Goal: Transaction & Acquisition: Download file/media

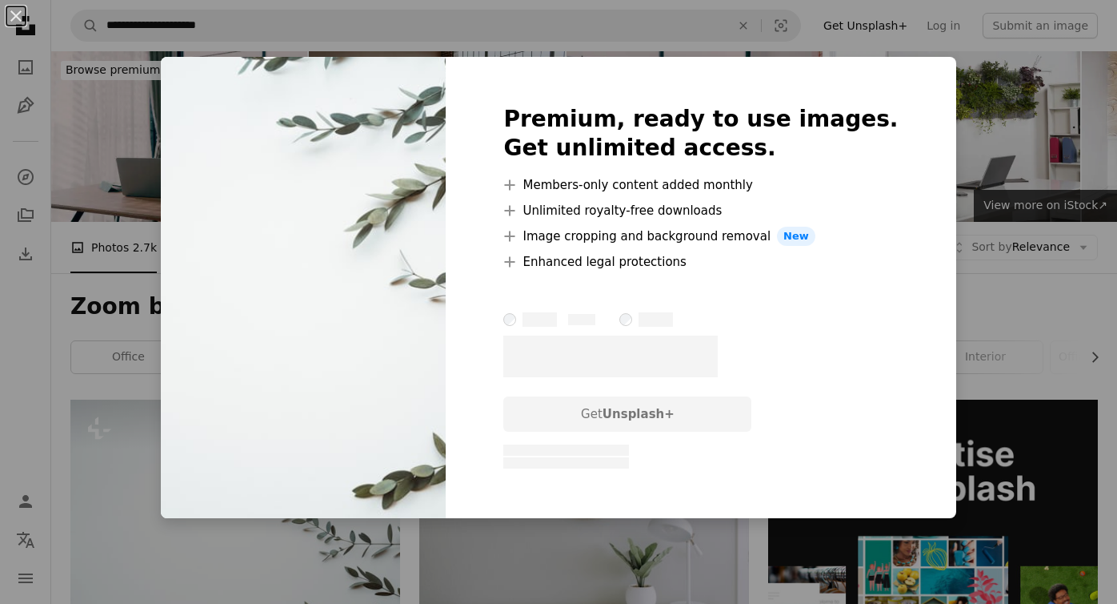
scroll to position [336, 0]
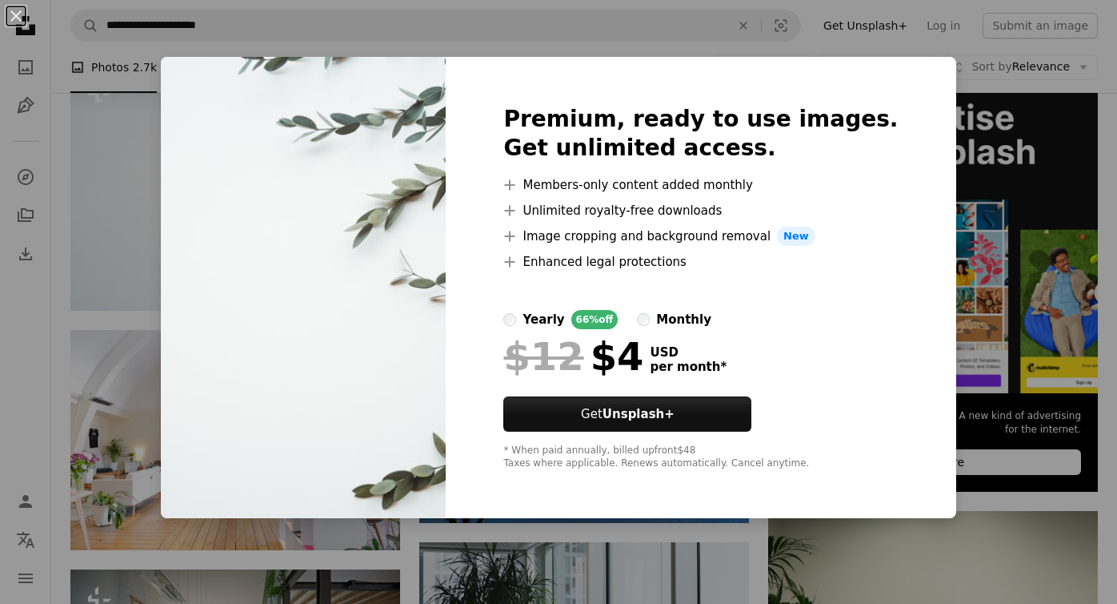
click at [628, 38] on div "An X shape Premium, ready to use images. Get unlimited access. A plus sign Memb…" at bounding box center [558, 302] width 1117 height 604
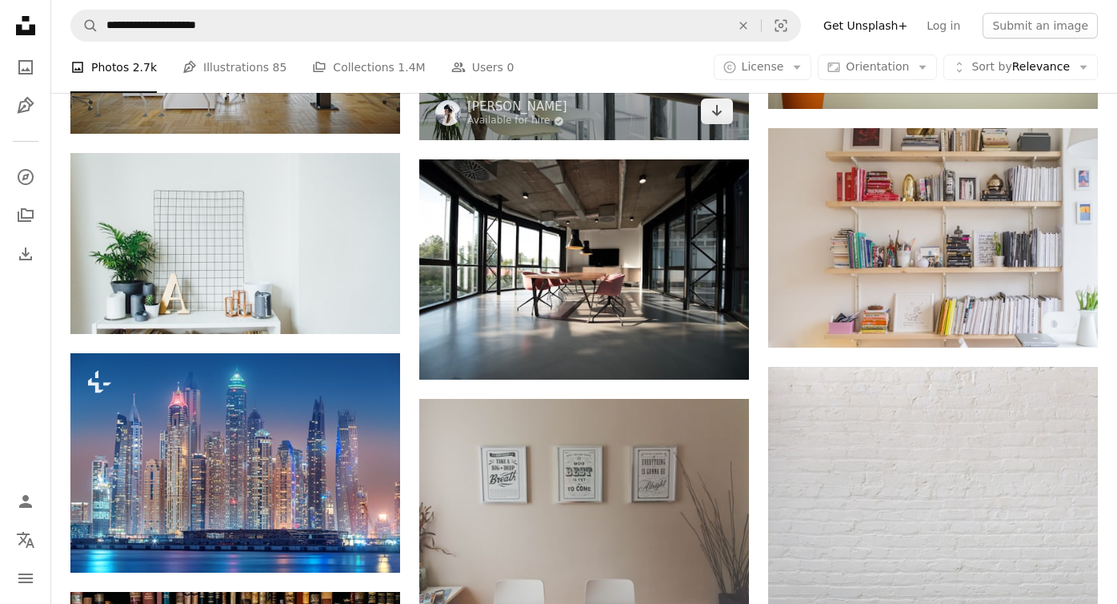
scroll to position [958, 0]
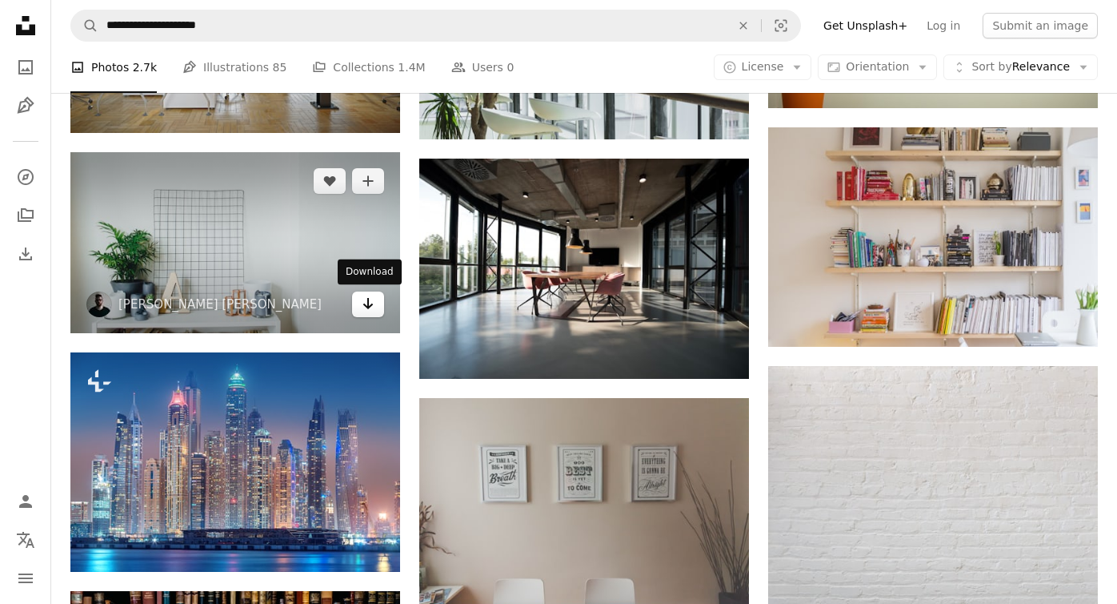
click at [371, 307] on icon "Arrow pointing down" at bounding box center [368, 303] width 13 height 19
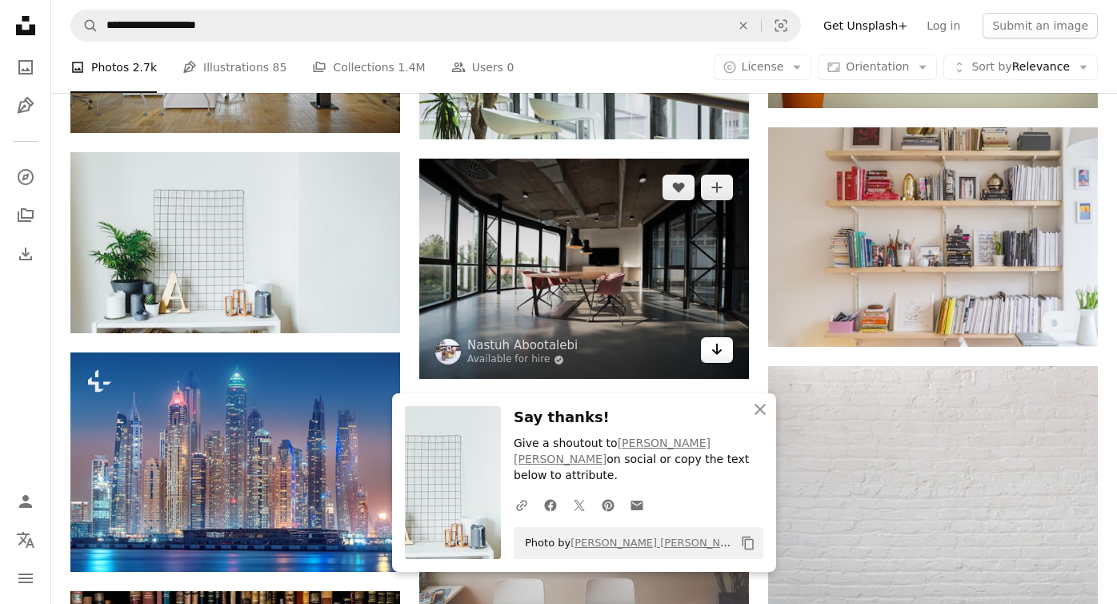
click at [720, 351] on icon "Download" at bounding box center [717, 348] width 10 height 11
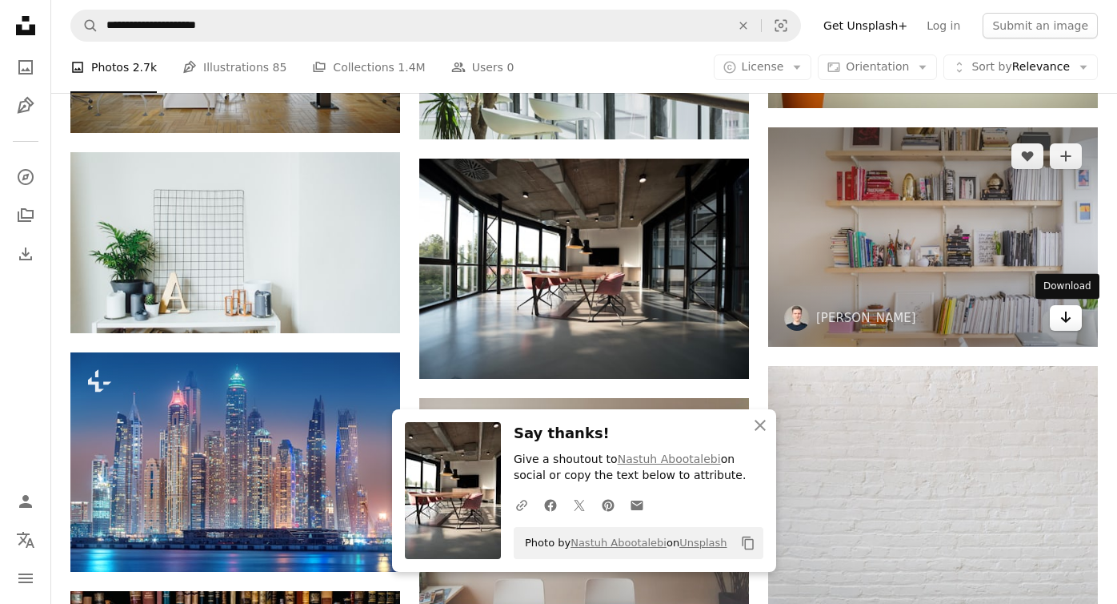
click at [1053, 311] on link "Arrow pointing down" at bounding box center [1066, 318] width 32 height 26
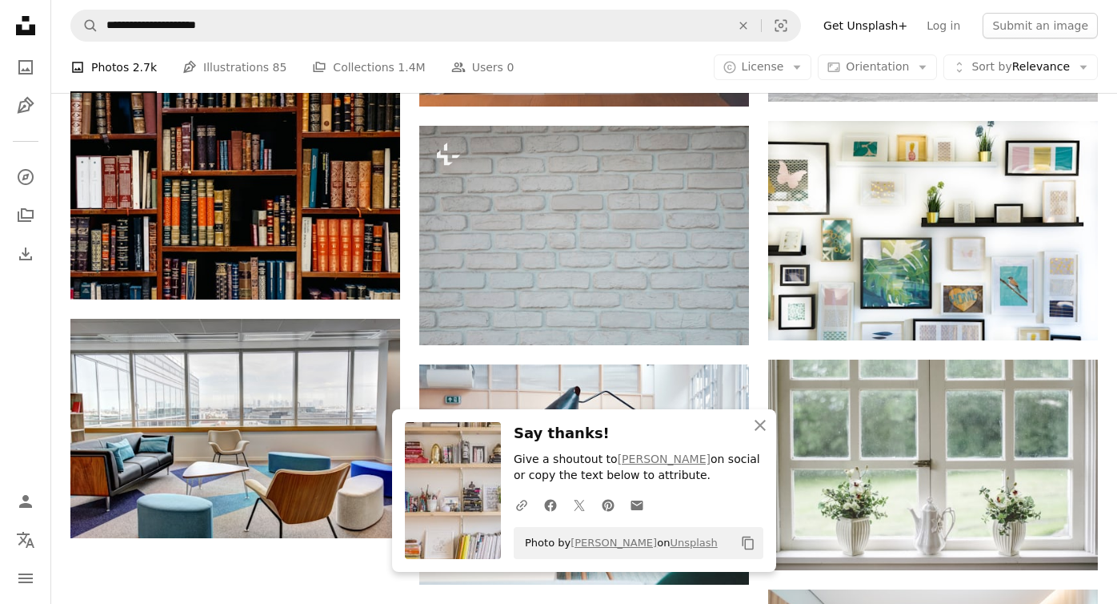
scroll to position [1471, 0]
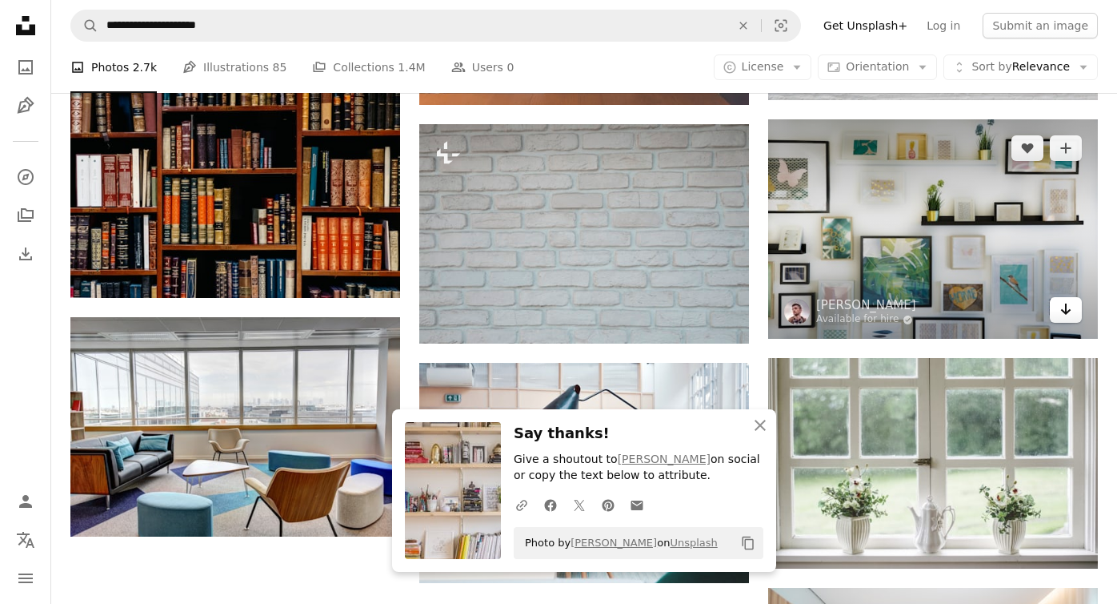
click at [1068, 315] on icon "Arrow pointing down" at bounding box center [1066, 308] width 13 height 19
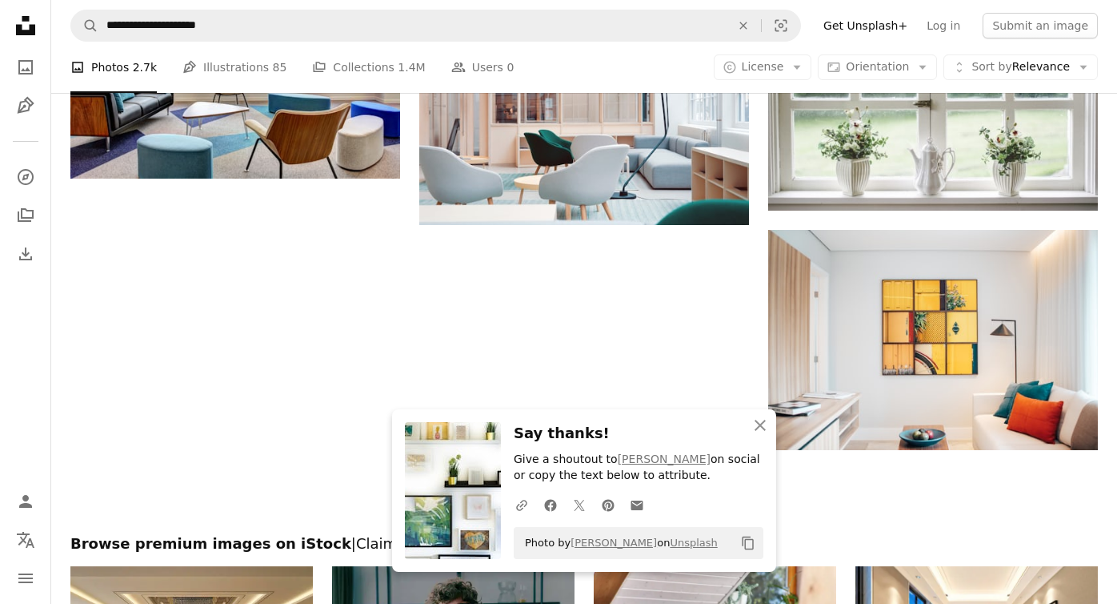
scroll to position [1830, 0]
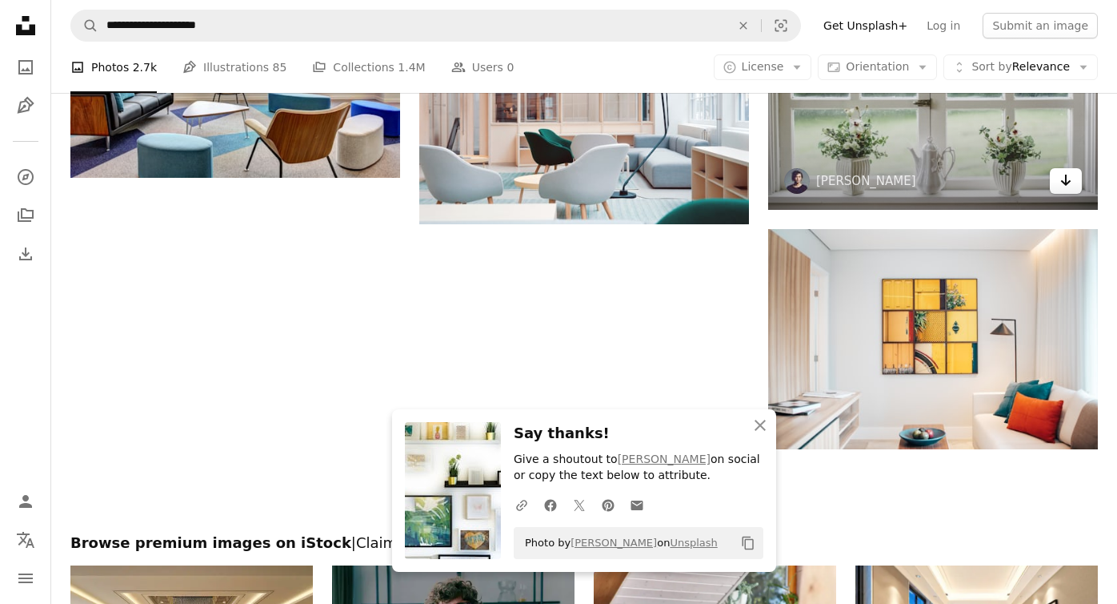
click at [1069, 187] on icon "Arrow pointing down" at bounding box center [1066, 179] width 13 height 19
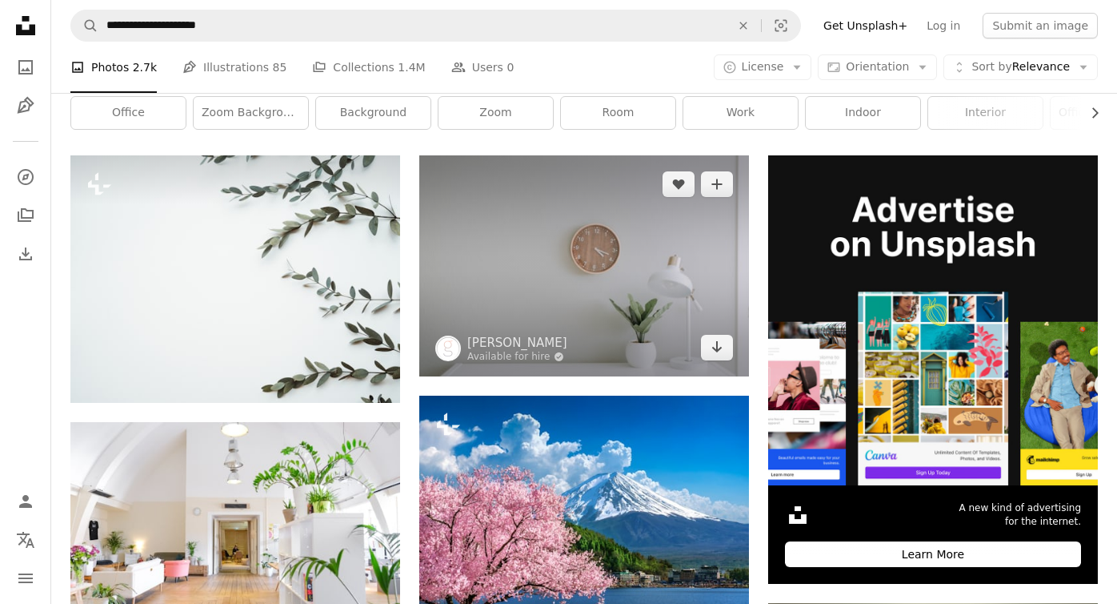
scroll to position [153, 0]
